Goal: Navigation & Orientation: Find specific page/section

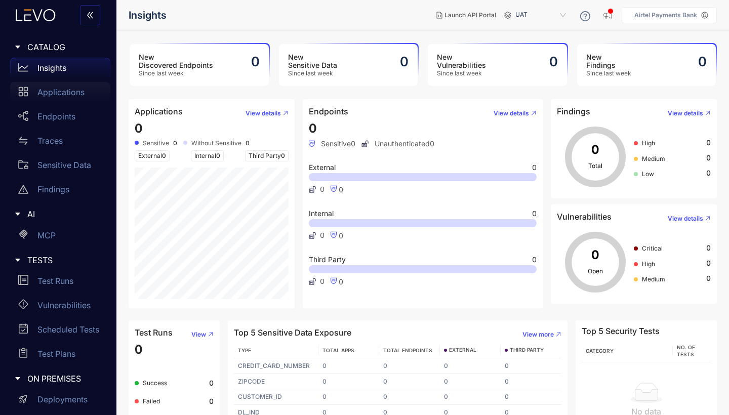
click at [71, 95] on p "Applications" at bounding box center [60, 92] width 47 height 9
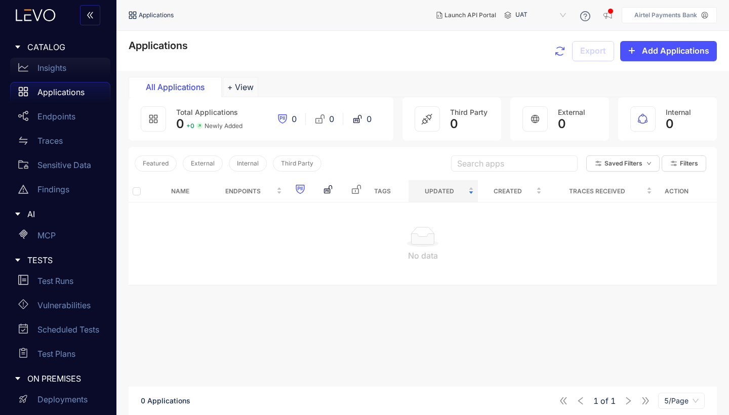
click at [51, 69] on p "Insights" at bounding box center [51, 67] width 29 height 9
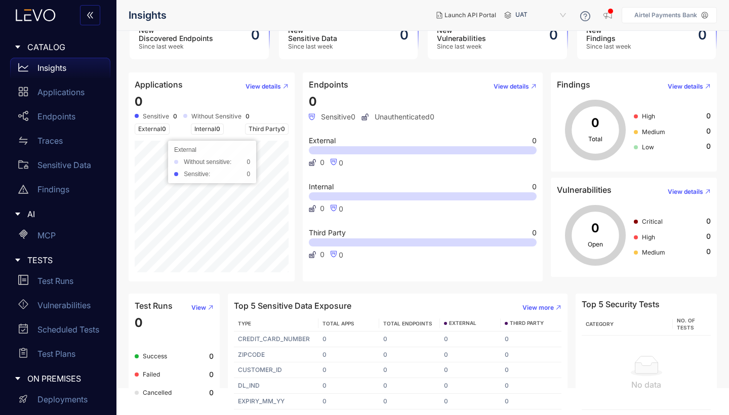
scroll to position [26, 0]
click at [58, 96] on p "Applications" at bounding box center [60, 92] width 47 height 9
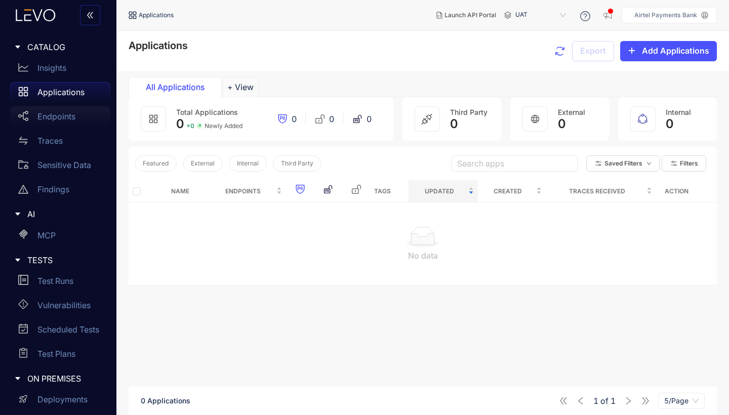
click at [58, 120] on p "Endpoints" at bounding box center [56, 116] width 38 height 9
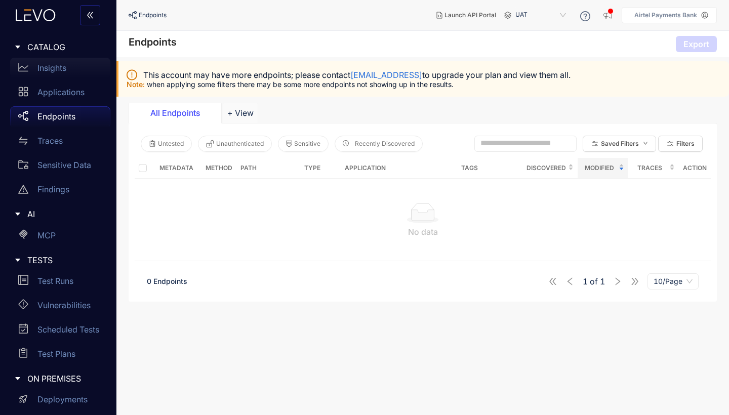
click at [56, 73] on div "Insights" at bounding box center [60, 68] width 100 height 20
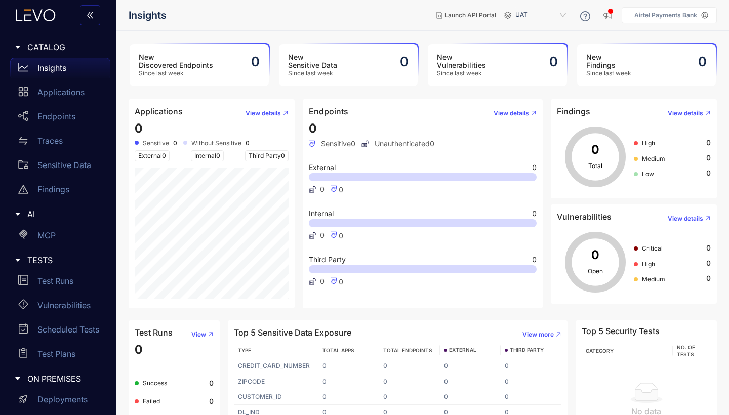
click at [366, 177] on div at bounding box center [423, 177] width 228 height 8
click at [66, 95] on p "Applications" at bounding box center [60, 92] width 47 height 9
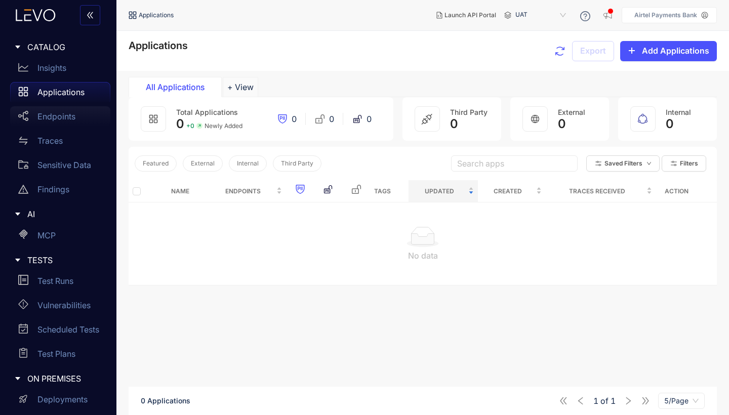
click at [62, 119] on p "Endpoints" at bounding box center [56, 116] width 38 height 9
